Goal: Information Seeking & Learning: Check status

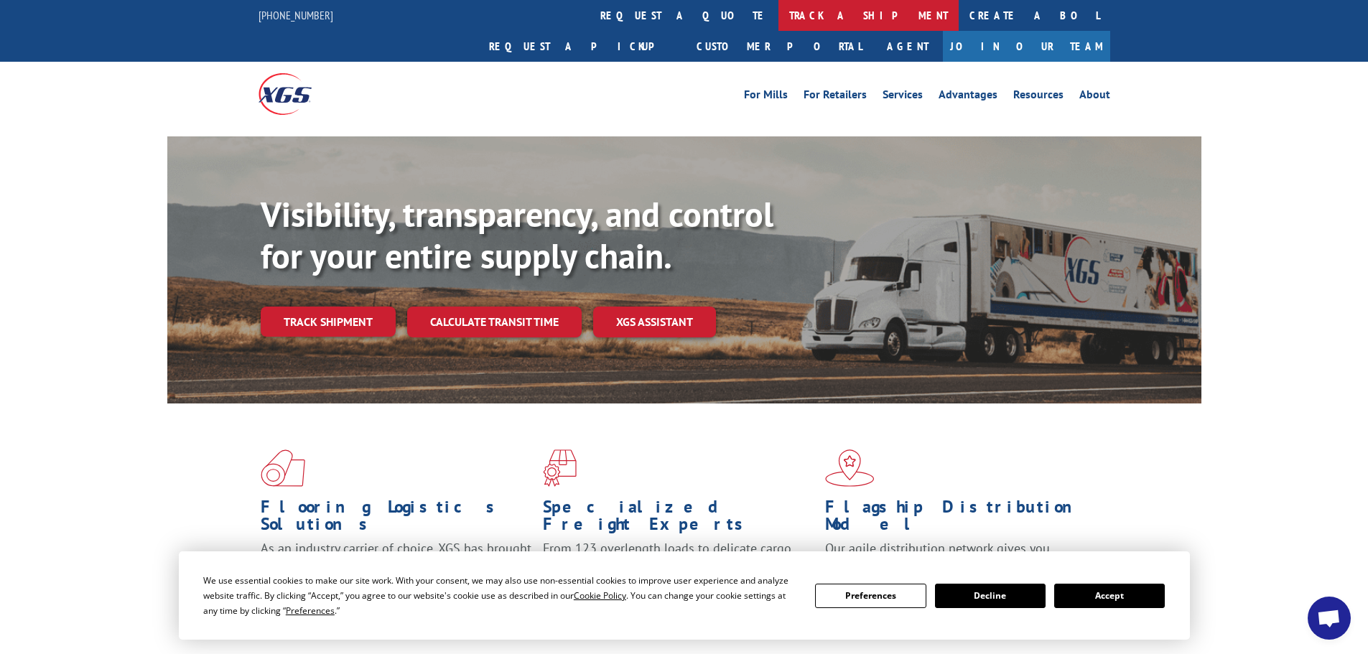
click at [778, 25] on link "track a shipment" at bounding box center [868, 15] width 180 height 31
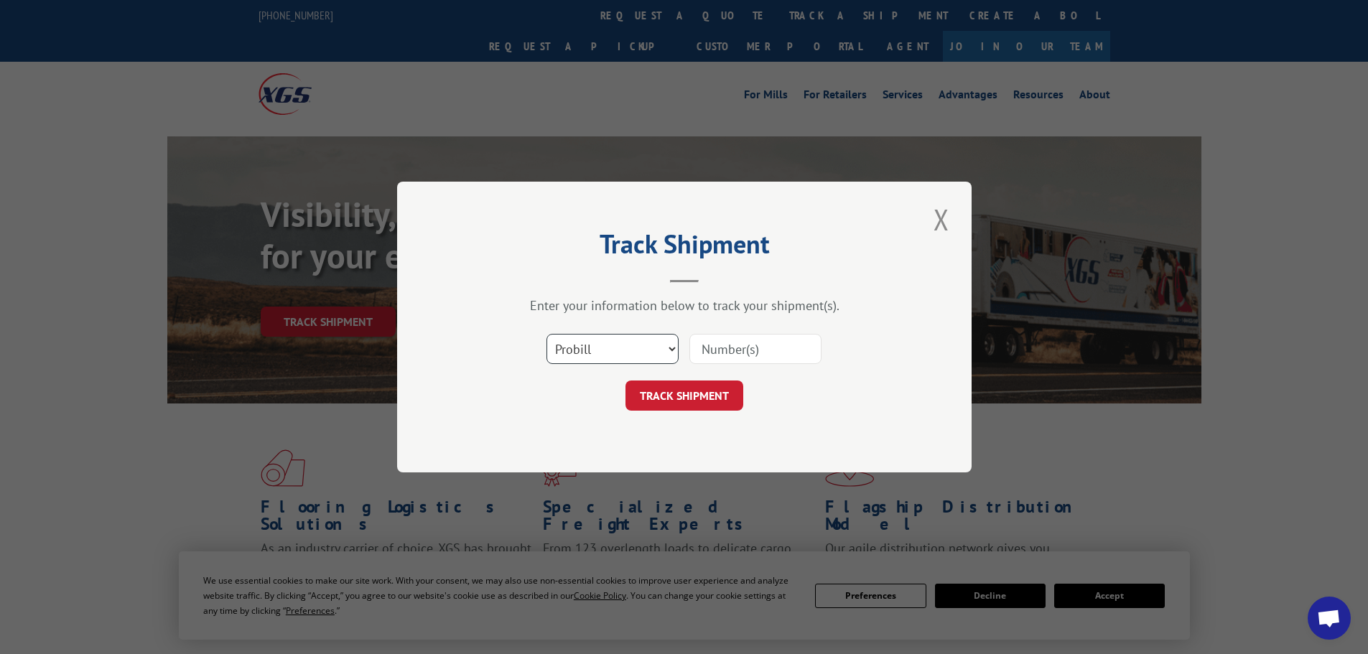
click at [620, 350] on select "Select category... Probill BOL PO" at bounding box center [612, 349] width 132 height 30
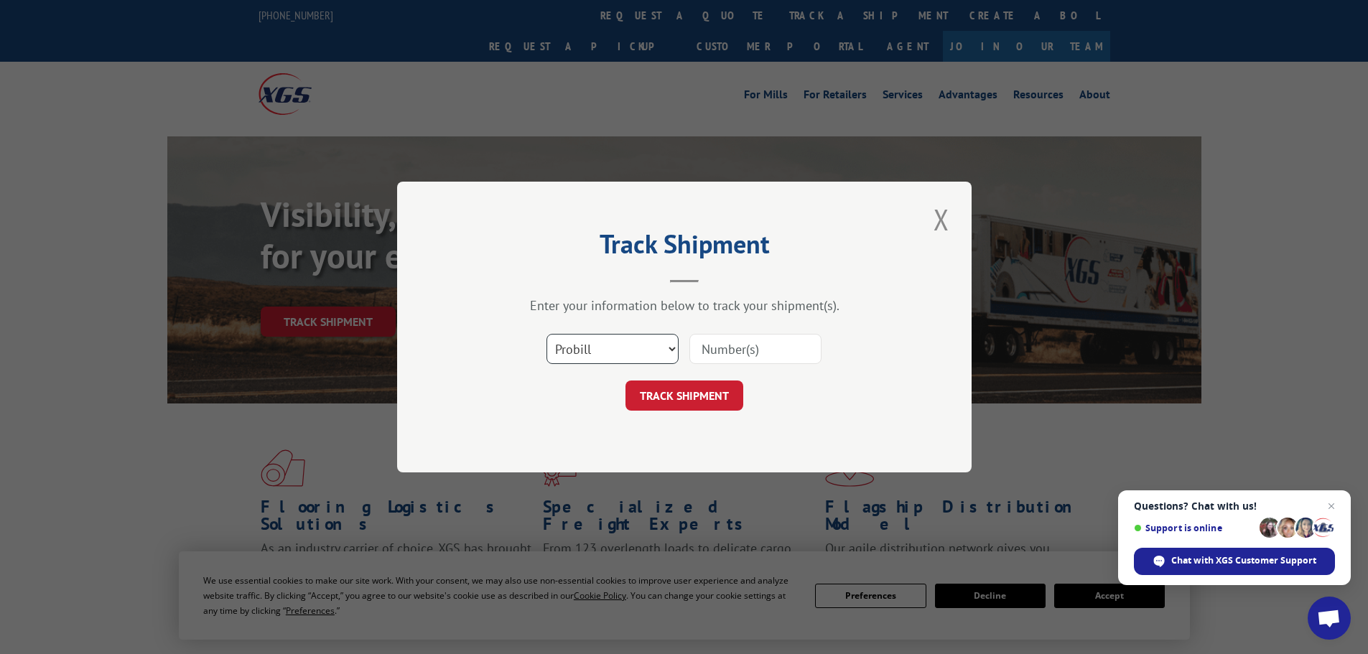
select select "bol"
click at [546, 334] on select "Select category... Probill BOL PO" at bounding box center [612, 349] width 132 height 30
click at [743, 354] on input at bounding box center [755, 349] width 132 height 30
type input "3352923"
click at [675, 395] on button "TRACK SHIPMENT" at bounding box center [684, 396] width 118 height 30
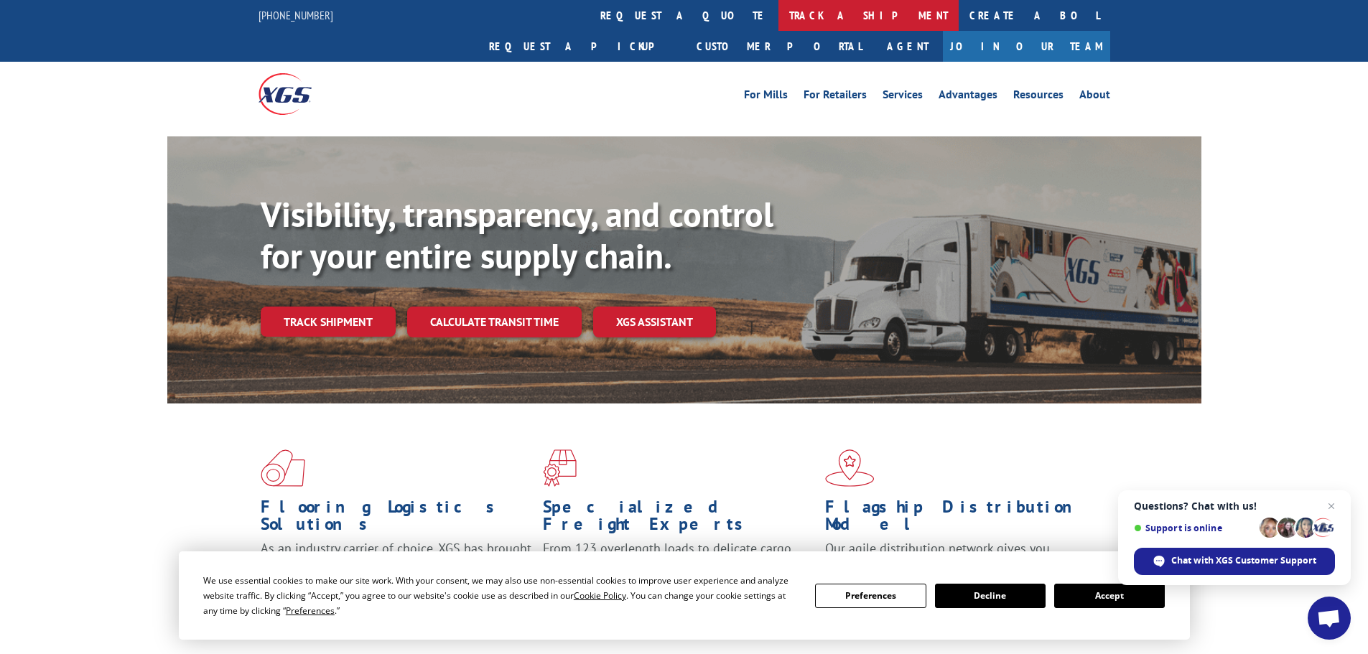
click at [778, 13] on link "track a shipment" at bounding box center [868, 15] width 180 height 31
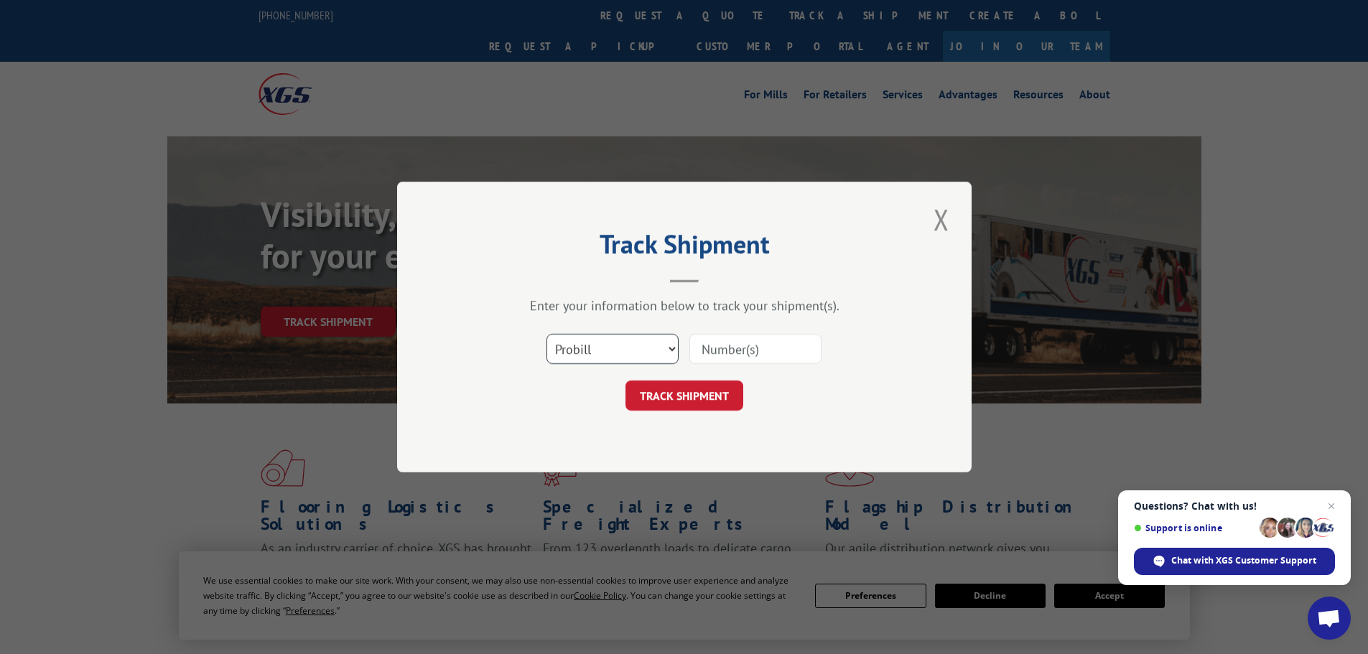
click at [611, 343] on select "Select category... Probill BOL PO" at bounding box center [612, 349] width 132 height 30
select select "bol"
click at [546, 334] on select "Select category... Probill BOL PO" at bounding box center [612, 349] width 132 height 30
click at [721, 358] on input at bounding box center [755, 349] width 132 height 30
paste input "VITUS"
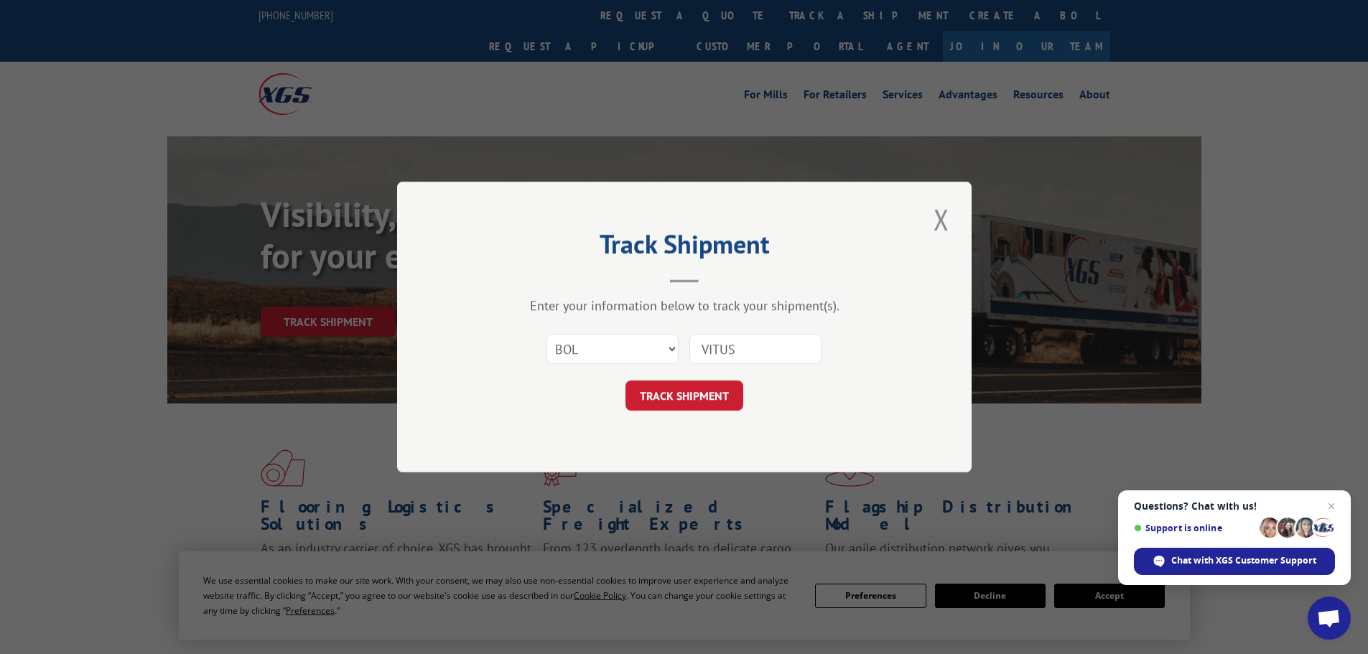
click at [755, 357] on input "VITUS" at bounding box center [755, 349] width 132 height 30
type input "V"
type input "3352923"
click at [673, 398] on button "TRACK SHIPMENT" at bounding box center [684, 396] width 118 height 30
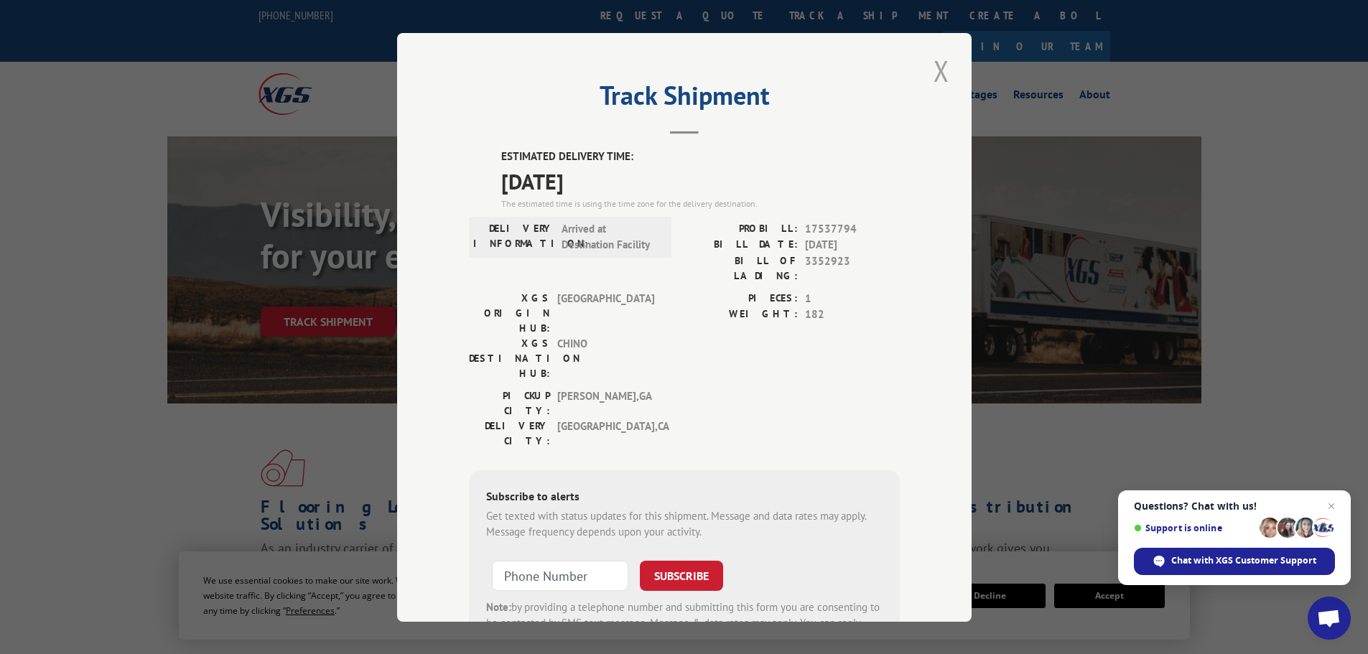
click at [937, 73] on button "Close modal" at bounding box center [941, 70] width 24 height 39
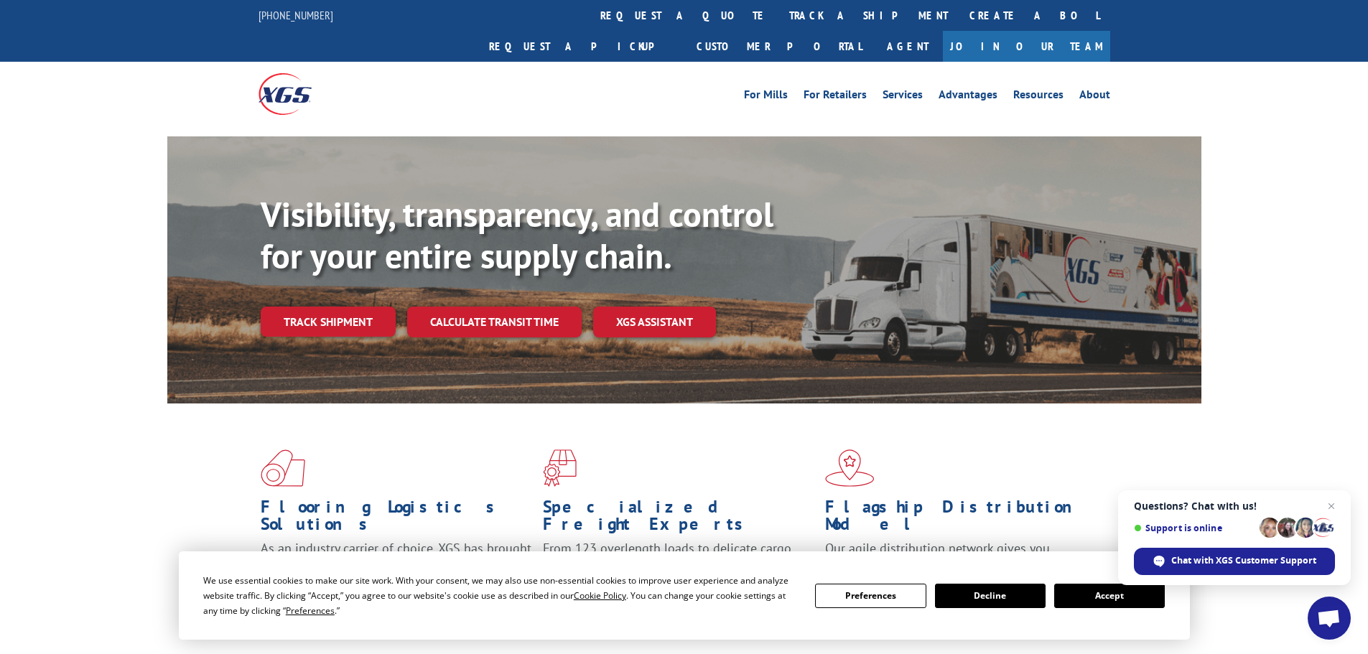
click at [1121, 602] on button "Accept" at bounding box center [1109, 596] width 111 height 24
